Goal: Obtain resource: Download file/media

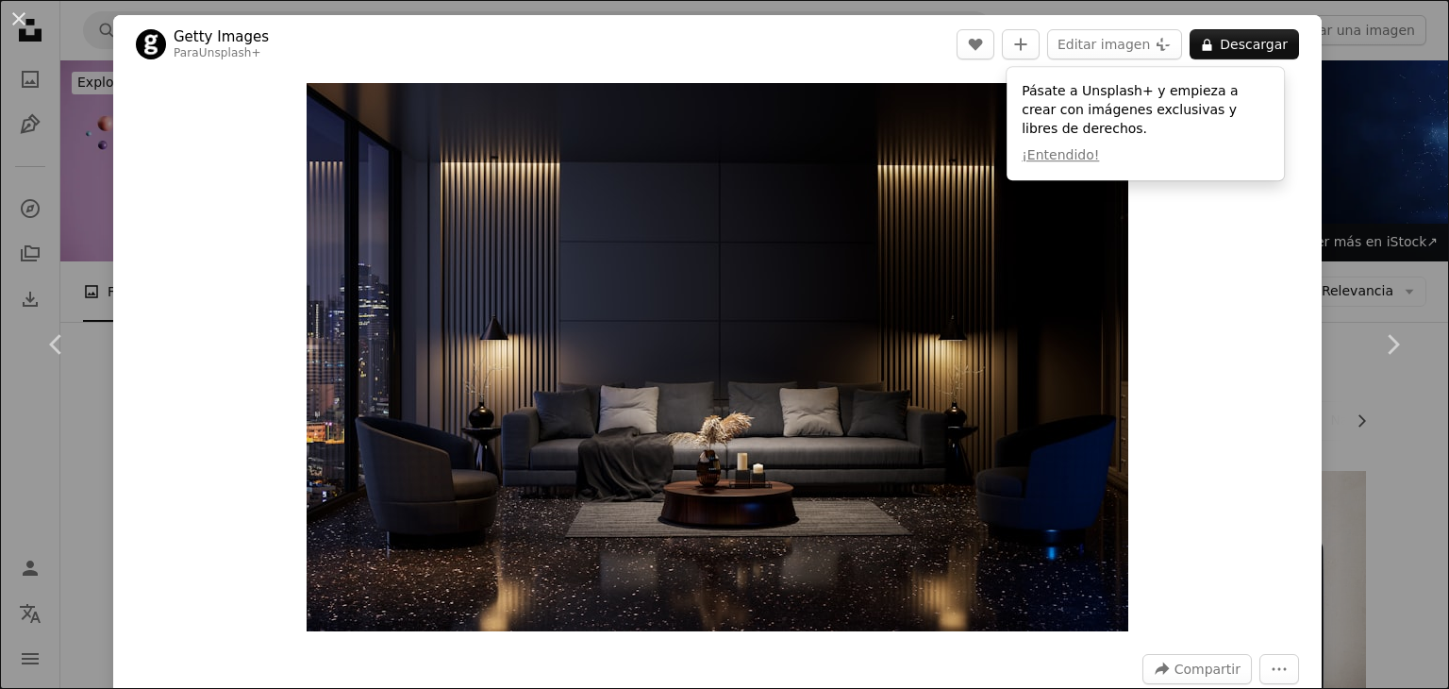
scroll to position [6212, 0]
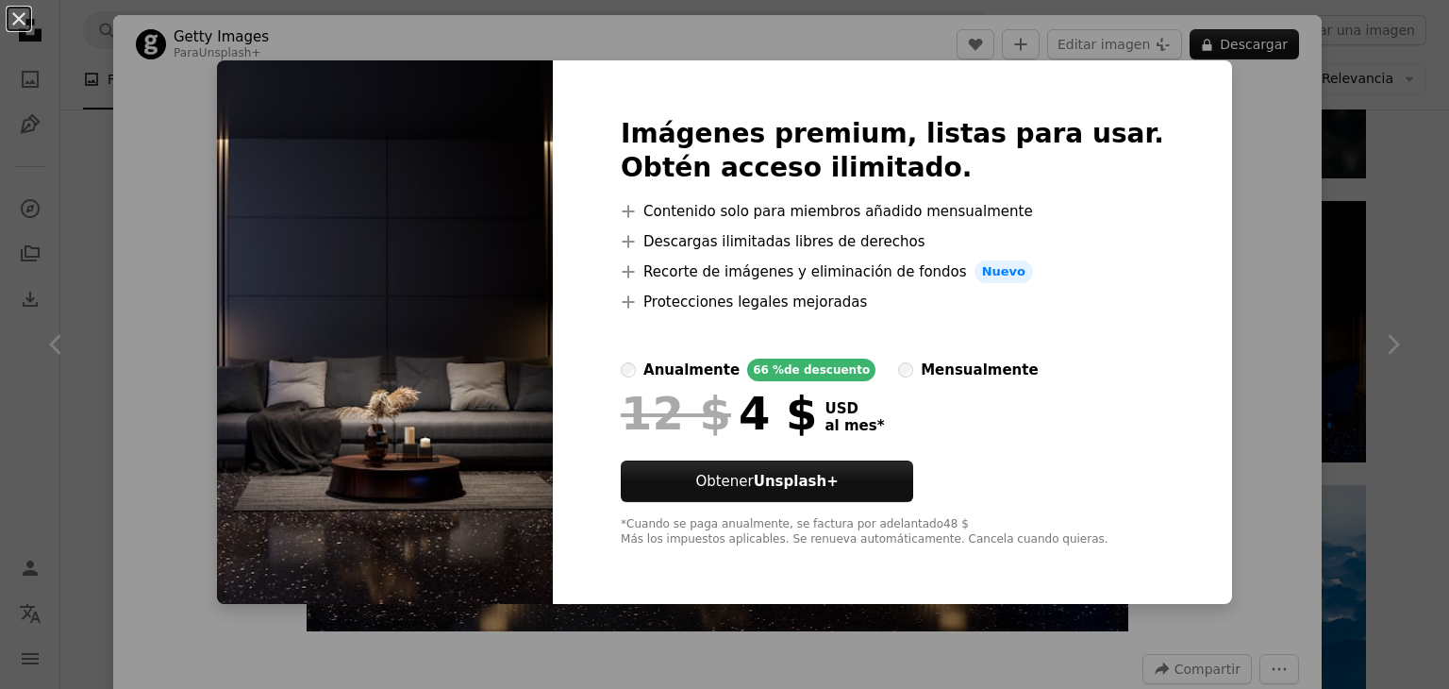
click at [1213, 152] on div "An X shape Imágenes premium, listas para usar. Obtén acceso ilimitado. A plus s…" at bounding box center [724, 344] width 1449 height 689
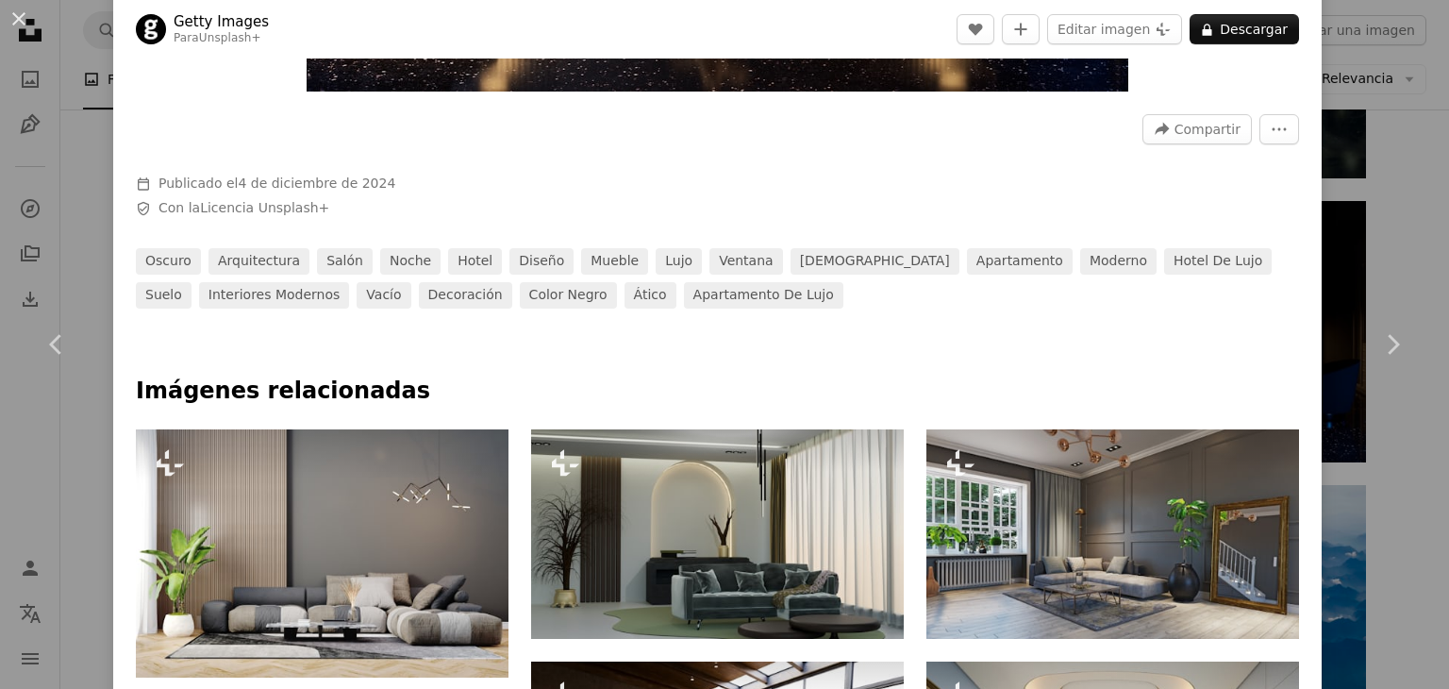
scroll to position [628, 0]
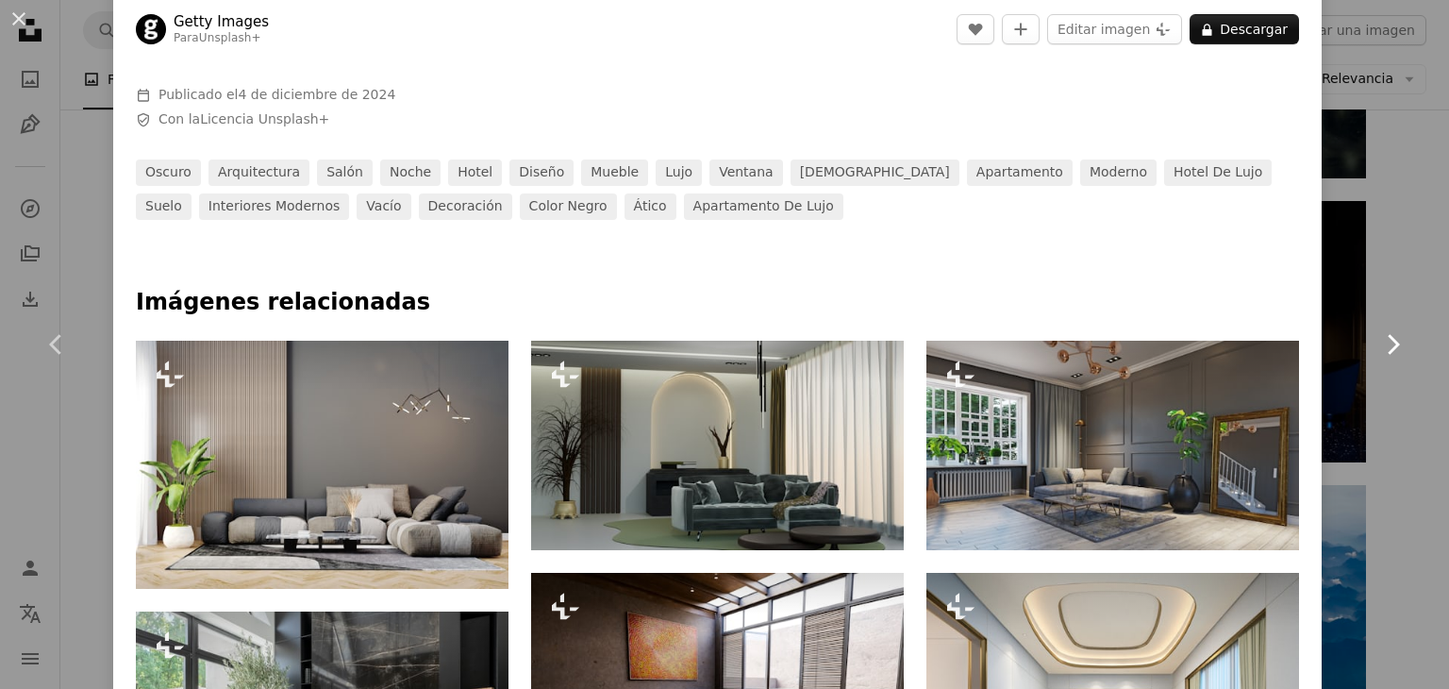
click at [1350, 307] on link "Chevron right" at bounding box center [1392, 344] width 113 height 181
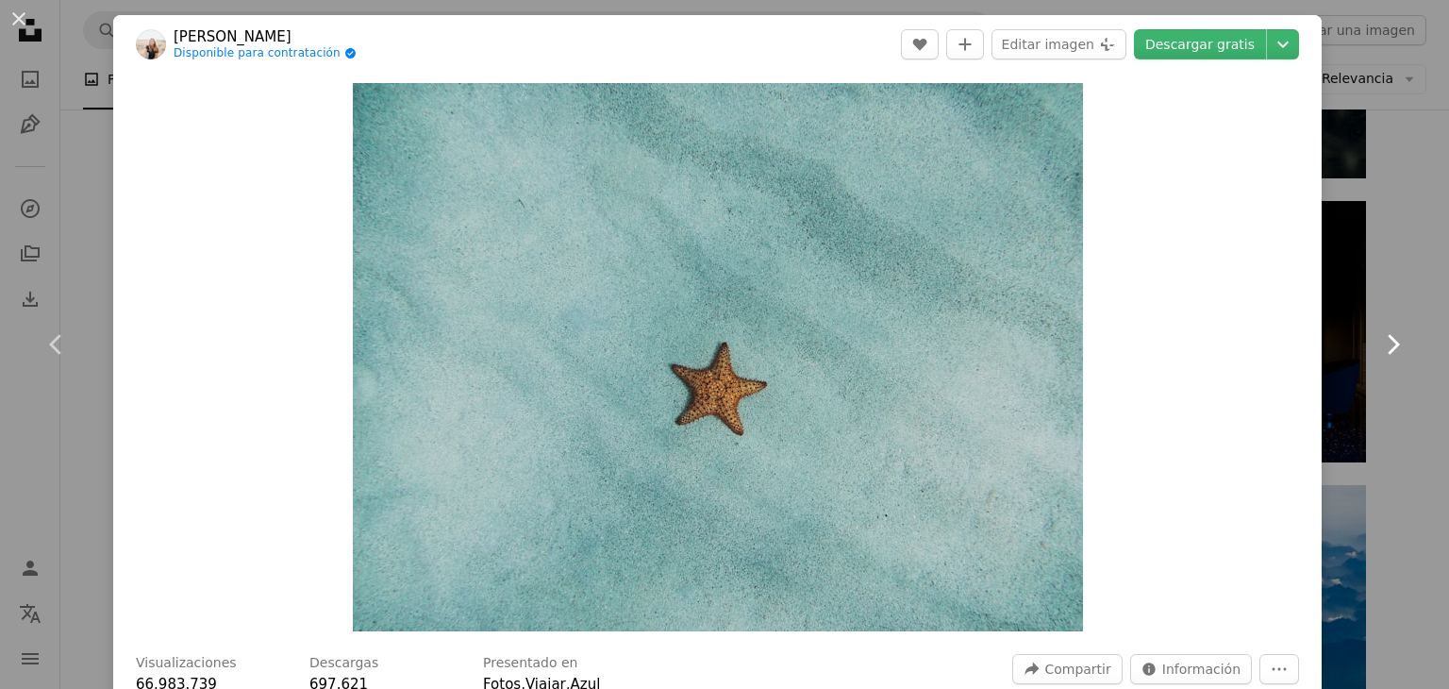
click at [1393, 284] on link "Chevron right" at bounding box center [1392, 344] width 113 height 181
